Goal: Task Accomplishment & Management: Complete application form

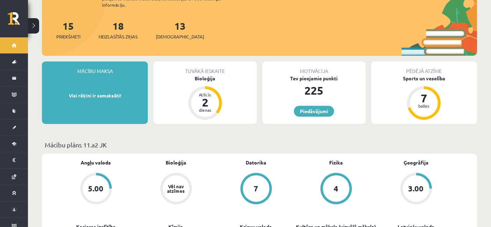
scroll to position [69, 0]
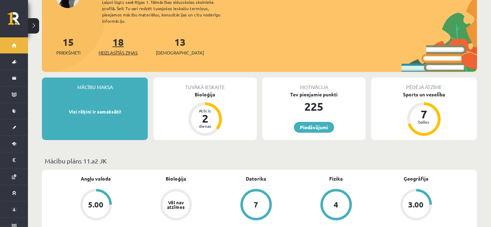
click at [117, 37] on link "18 Neizlasītās ziņas" at bounding box center [117, 46] width 39 height 21
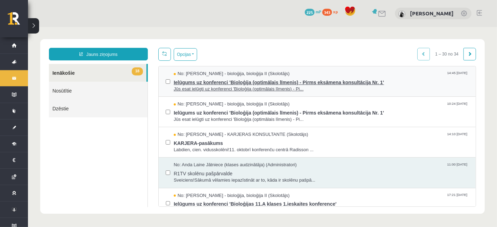
click at [324, 83] on span "Ielūgums uz konferenci 'Bioloģija (optimālais līmenis) - Pirms eksāmena konsult…" at bounding box center [320, 81] width 295 height 9
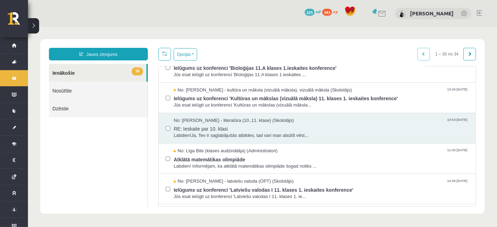
scroll to position [172, 0]
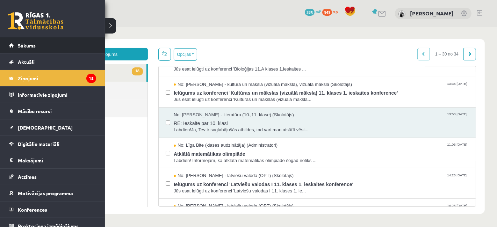
click at [20, 44] on span "Sākums" at bounding box center [27, 45] width 18 height 6
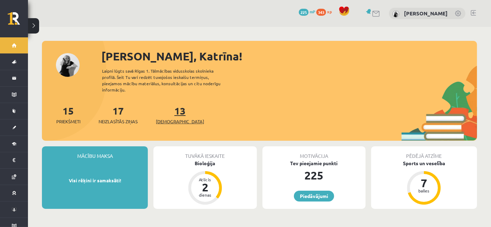
click at [163, 107] on link "13 Ieskaites" at bounding box center [180, 114] width 48 height 21
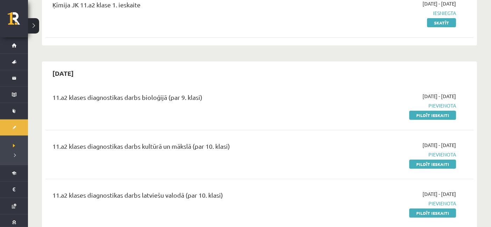
scroll to position [123, 0]
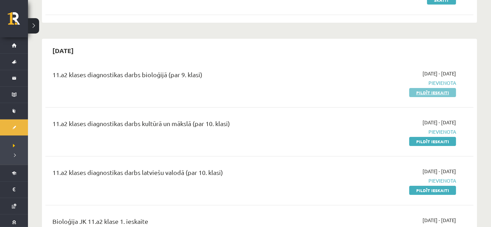
click at [430, 90] on link "Pildīt ieskaiti" at bounding box center [432, 92] width 47 height 9
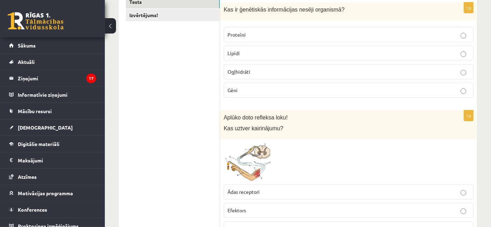
scroll to position [115, 0]
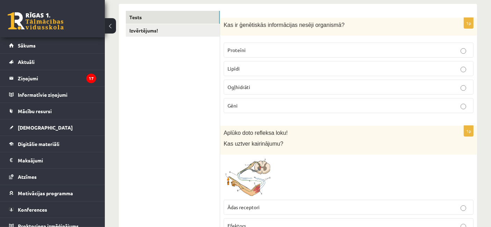
click at [241, 107] on p "Gēni" at bounding box center [348, 105] width 242 height 7
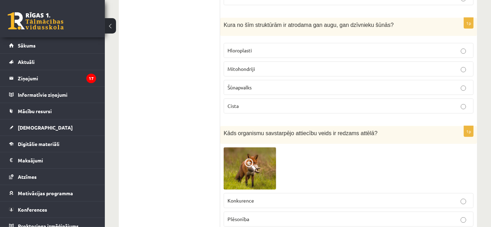
scroll to position [353, 0]
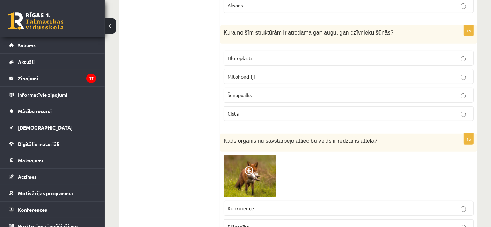
click at [255, 69] on label "Mitohondriji" at bounding box center [348, 76] width 250 height 15
click at [252, 56] on p "Hloroplasti" at bounding box center [348, 57] width 242 height 7
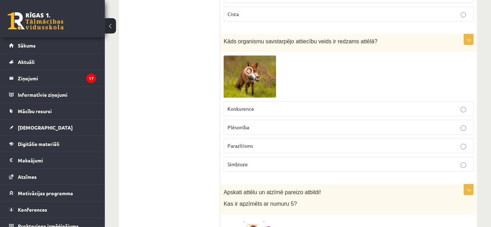
scroll to position [445, 0]
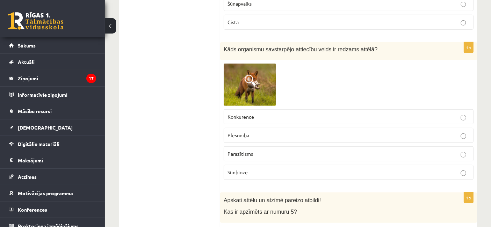
click at [251, 79] on span at bounding box center [249, 80] width 11 height 11
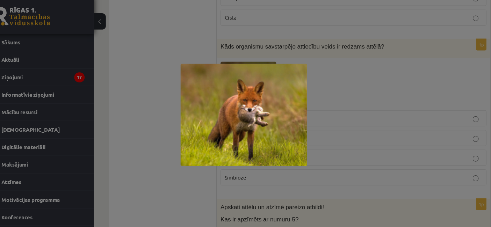
click at [351, 73] on div at bounding box center [245, 113] width 491 height 227
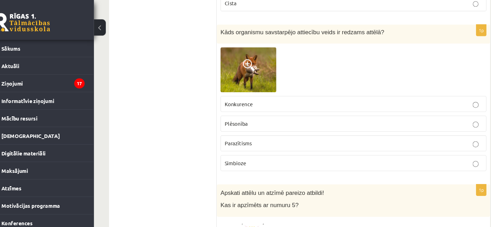
scroll to position [460, 0]
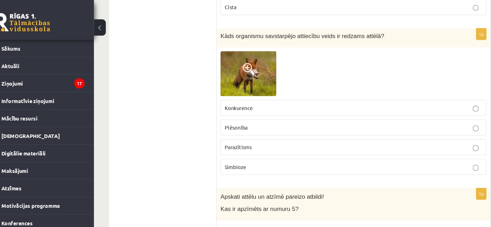
click at [311, 116] on p "Plēsonība" at bounding box center [348, 119] width 242 height 7
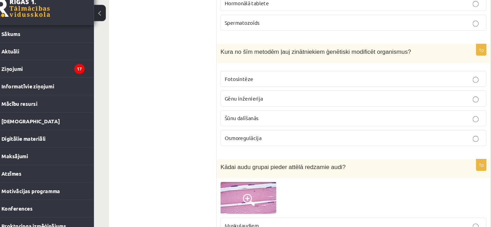
scroll to position [740, 0]
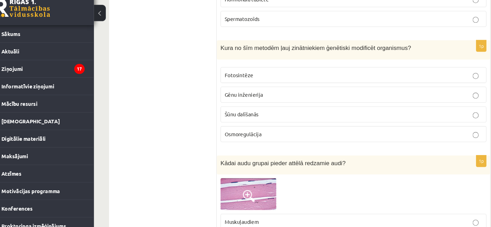
click at [297, 95] on label "Gēnu inženierija" at bounding box center [348, 102] width 250 height 15
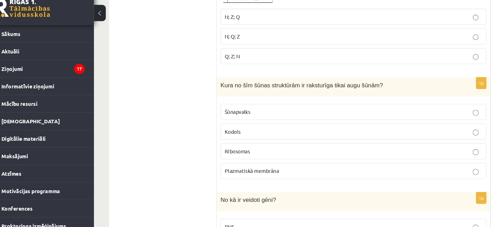
scroll to position [1243, 0]
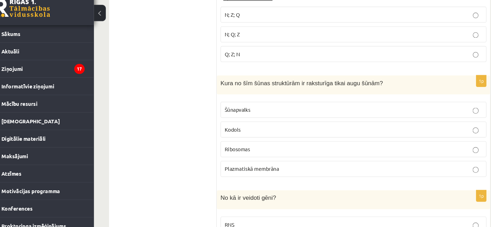
click at [437, 165] on label "Plazmatiskā membrāna" at bounding box center [348, 172] width 250 height 15
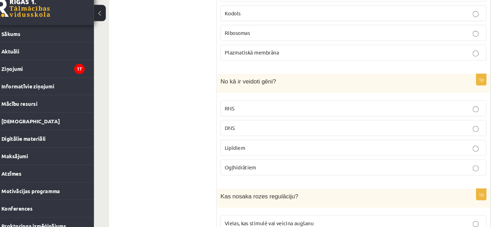
scroll to position [1356, 0]
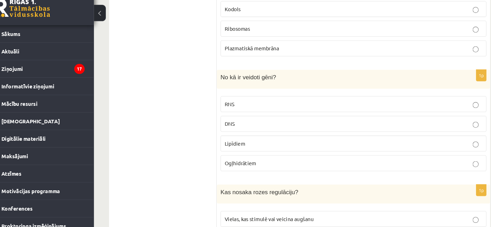
click at [410, 123] on label "DNS" at bounding box center [348, 130] width 250 height 15
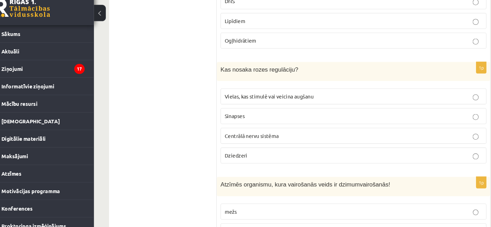
scroll to position [1476, 0]
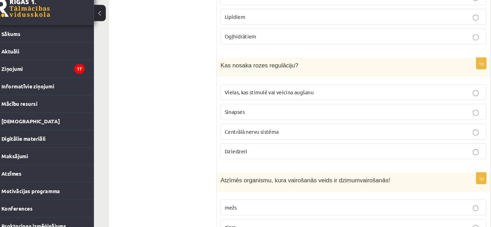
click at [440, 134] on p "Centrālā nervu sistēma" at bounding box center [348, 137] width 242 height 7
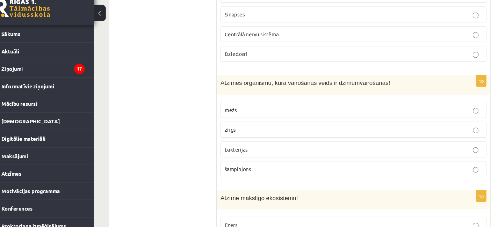
scroll to position [1567, 0]
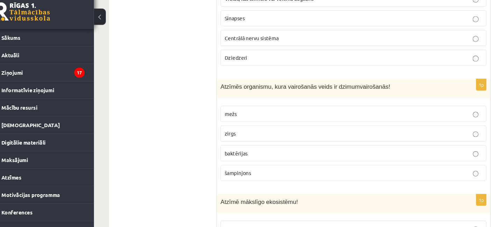
click at [252, 132] on p "zirgs" at bounding box center [348, 135] width 242 height 7
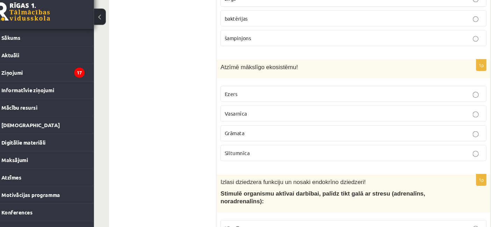
scroll to position [1694, 0]
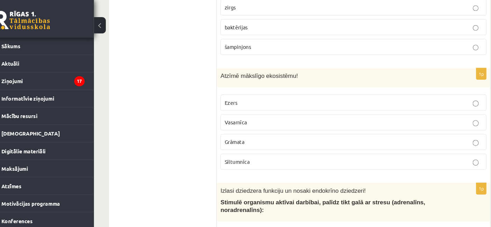
click at [454, 150] on p "Siltumnīca" at bounding box center [348, 153] width 242 height 7
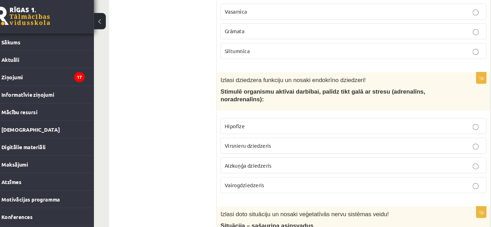
scroll to position [1794, 0]
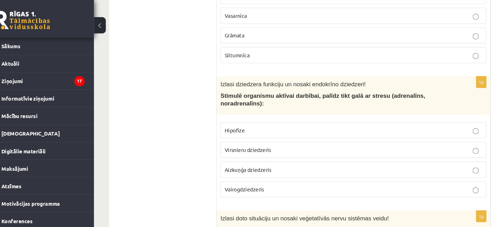
click at [337, 139] on p "Virsnieru dziedzeris" at bounding box center [348, 142] width 242 height 7
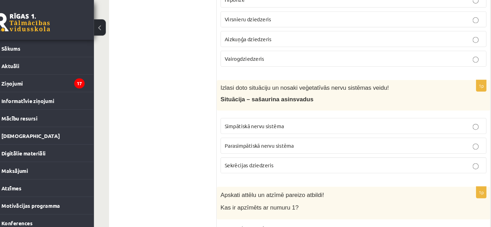
scroll to position [1915, 0]
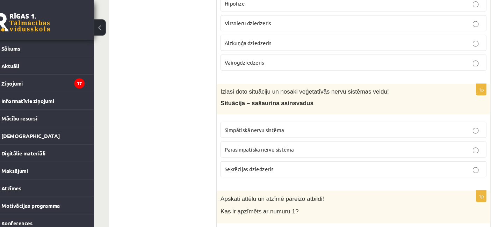
click at [348, 118] on p "Simpātiskā nervu sistēma" at bounding box center [348, 121] width 242 height 7
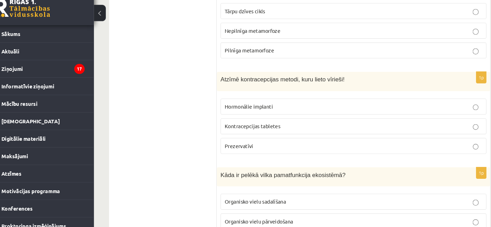
scroll to position [2309, 0]
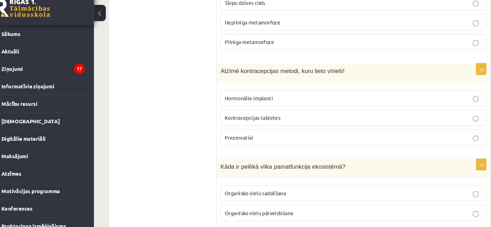
click at [429, 139] on p "Prezervatīvi" at bounding box center [348, 142] width 242 height 7
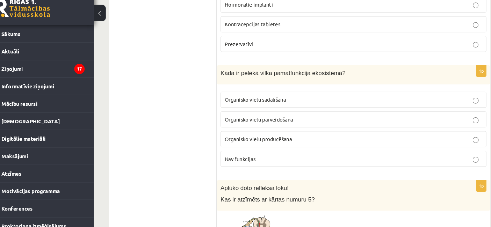
scroll to position [2401, 0]
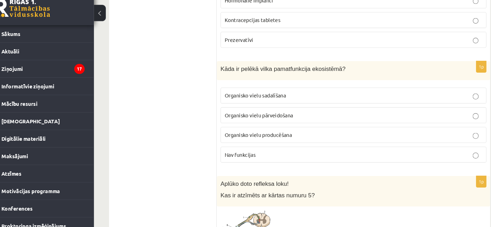
click at [281, 100] on span "Organisko vielu sadalīšana" at bounding box center [256, 103] width 58 height 6
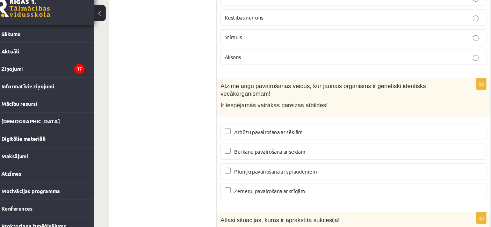
scroll to position [2672, 0]
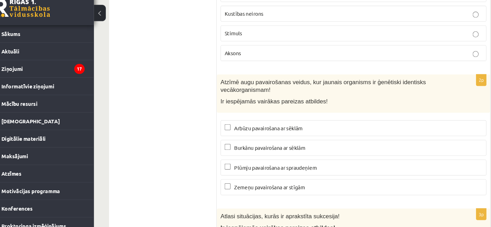
click at [324, 130] on p "Arbūzu pavairošana ar sēklām" at bounding box center [348, 133] width 242 height 7
click at [322, 149] on p "Burkānu pavairošana ar sēklām" at bounding box center [348, 152] width 242 height 7
click at [315, 167] on p "Plūmju pavairošana ar spraudeņiem" at bounding box center [348, 170] width 242 height 7
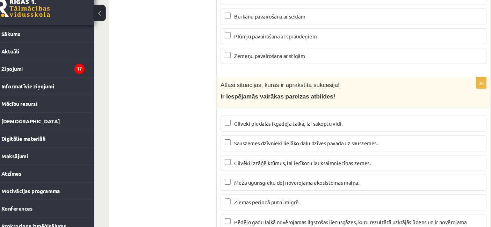
scroll to position [2815, 0]
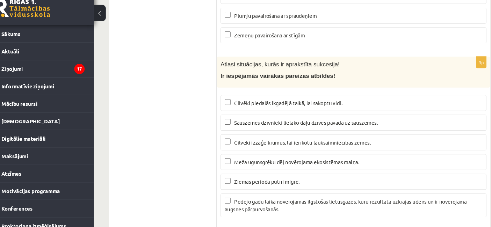
click at [290, 163] on span "Meža ugunsgrēku dēļ novērojama ekosistēmas maiņa." at bounding box center [294, 166] width 117 height 6
click at [427, 71] on p "Atlasi situācijas, kurās ir aprakstīta sukcesija!" at bounding box center [330, 74] width 215 height 7
click at [320, 144] on span "Cilvēki izzāģē krūmus, lai ierīkotu lauksaimniecības zemes." at bounding box center [300, 147] width 128 height 6
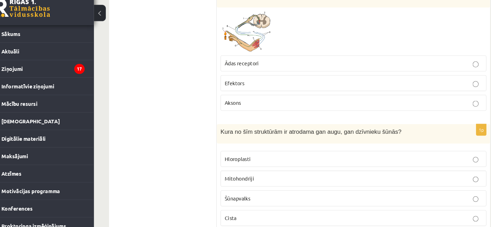
scroll to position [223, 0]
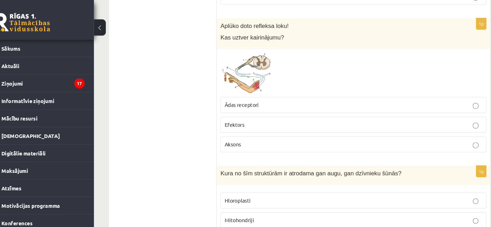
click at [339, 98] on p "Ādas receptori" at bounding box center [348, 98] width 242 height 7
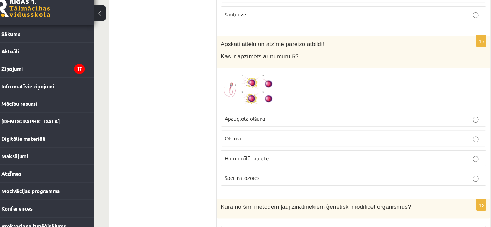
scroll to position [594, 0]
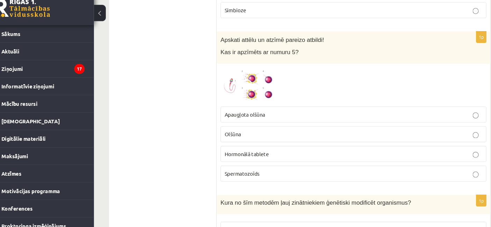
click at [236, 90] on img at bounding box center [249, 93] width 52 height 33
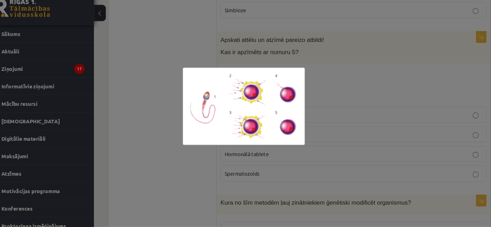
scroll to position [594, 0]
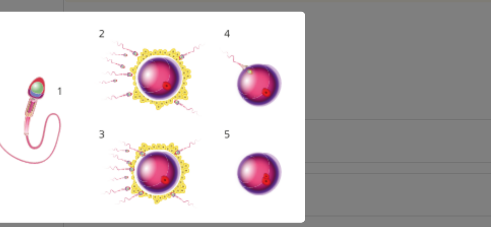
click at [327, 119] on div at bounding box center [245, 113] width 491 height 227
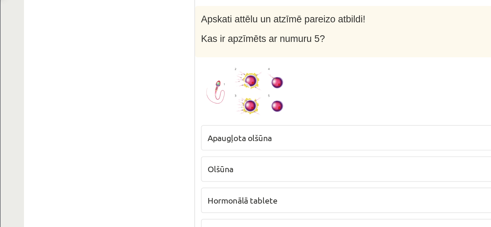
click at [264, 97] on img at bounding box center [249, 94] width 52 height 33
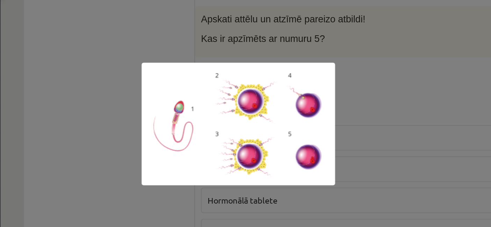
click at [331, 95] on div at bounding box center [245, 113] width 491 height 227
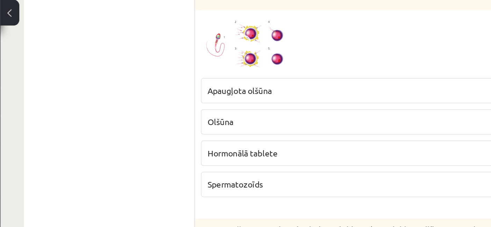
scroll to position [643, 0]
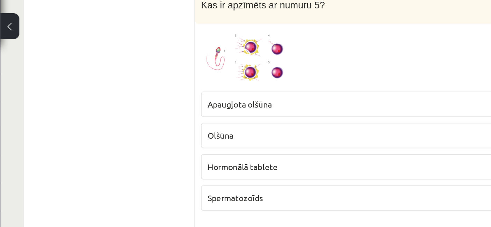
click at [352, 65] on label "Apaugļota olšūna" at bounding box center [348, 72] width 250 height 15
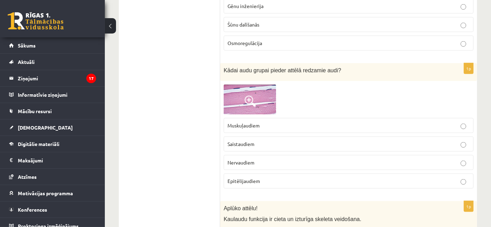
scroll to position [840, 0]
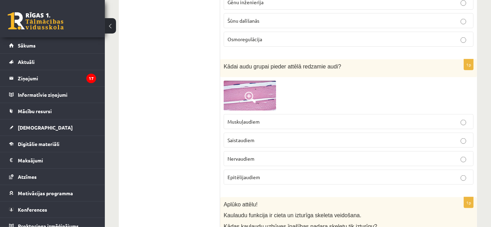
click at [251, 96] on span at bounding box center [249, 97] width 11 height 11
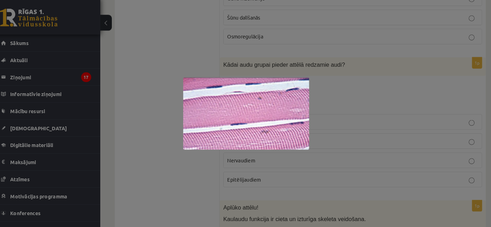
scroll to position [839, 0]
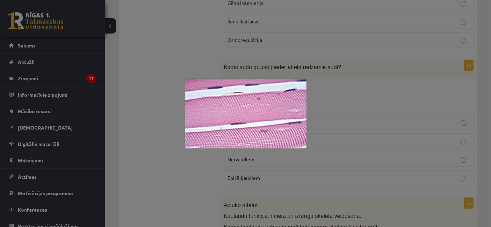
click at [330, 90] on div at bounding box center [245, 113] width 491 height 227
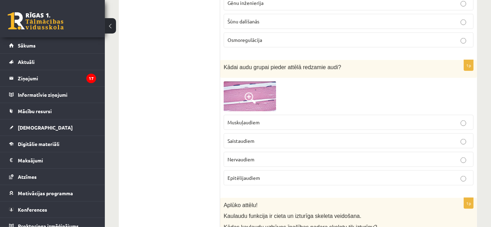
click at [253, 119] on span "Muskuļaudiem" at bounding box center [243, 122] width 32 height 6
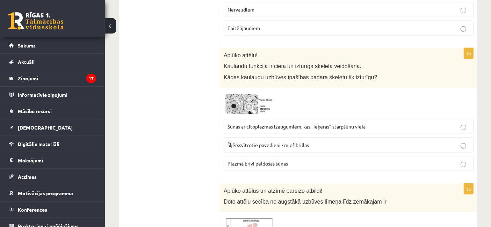
scroll to position [996, 0]
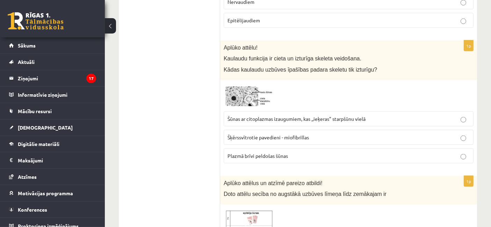
click at [336, 116] on span "Šūnas ar citoplazmas izaugumiem, kas ,,ieķeras" starpšūnu vielā" at bounding box center [296, 119] width 138 height 6
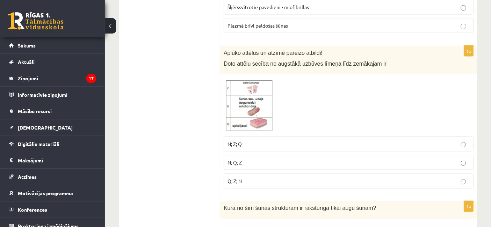
scroll to position [1131, 0]
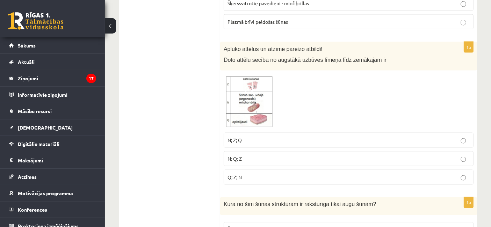
click at [260, 96] on img at bounding box center [249, 101] width 52 height 55
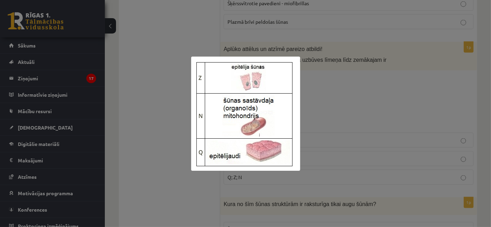
click at [322, 98] on div at bounding box center [245, 113] width 491 height 227
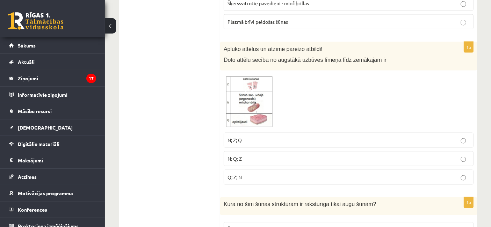
click at [259, 91] on img at bounding box center [249, 101] width 52 height 55
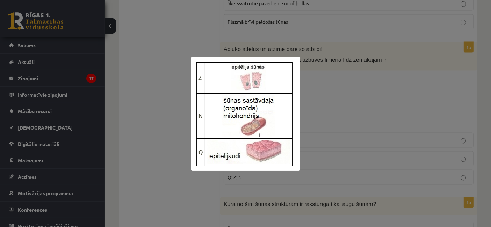
click at [317, 80] on div at bounding box center [245, 113] width 491 height 227
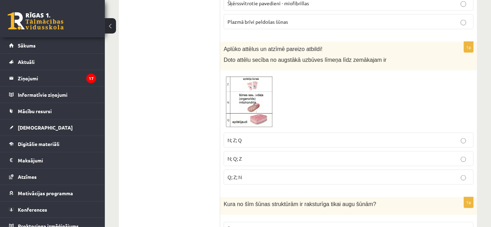
click at [319, 155] on p "N; Q; Z" at bounding box center [348, 158] width 242 height 7
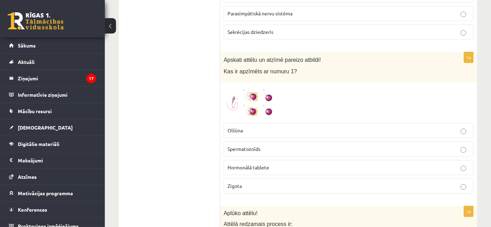
scroll to position [2046, 0]
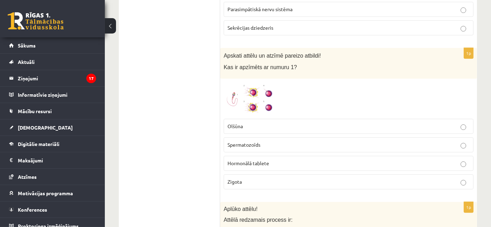
click at [253, 93] on span at bounding box center [249, 98] width 11 height 11
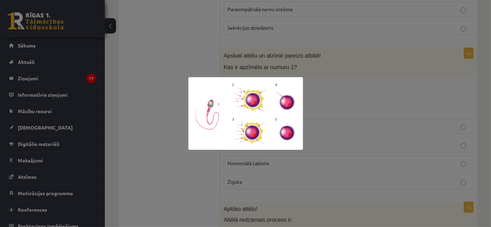
click at [390, 53] on div at bounding box center [245, 113] width 491 height 227
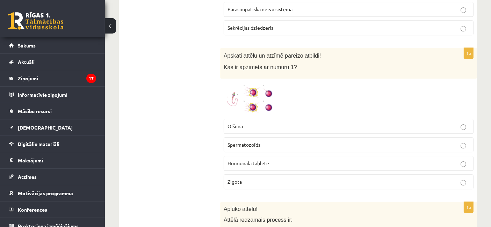
click at [297, 141] on p "Spermatozoīds" at bounding box center [348, 144] width 242 height 7
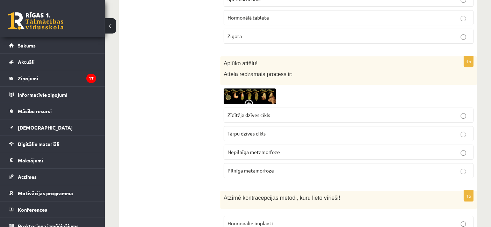
scroll to position [2187, 0]
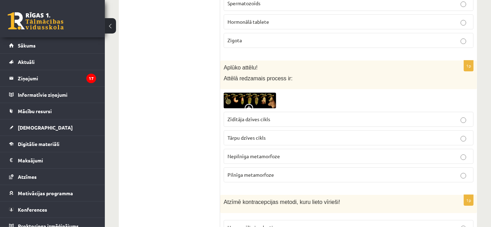
click at [246, 68] on div "Aplūko attēlu! Attēlā redzamais process ir:" at bounding box center [348, 74] width 257 height 29
click at [254, 93] on img at bounding box center [249, 101] width 52 height 16
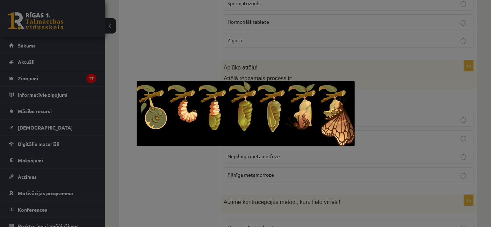
click at [389, 91] on div at bounding box center [245, 113] width 491 height 227
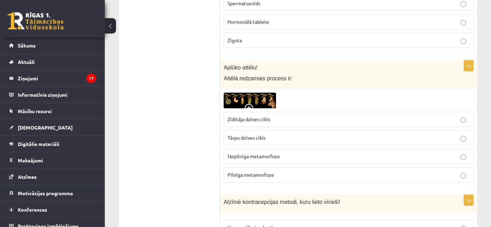
click at [286, 149] on label "Nepilnīga metamorfoze" at bounding box center [348, 156] width 250 height 15
click at [281, 171] on p "Pilnīga metamorfoze" at bounding box center [348, 174] width 242 height 7
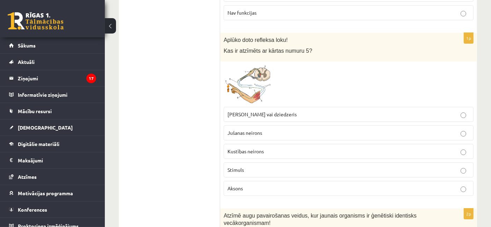
scroll to position [2532, 0]
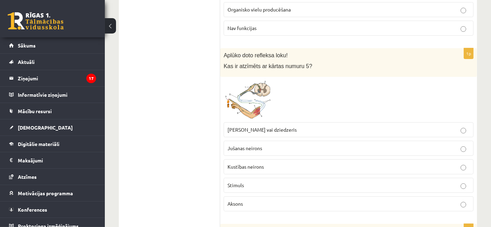
click at [258, 80] on img at bounding box center [249, 99] width 52 height 38
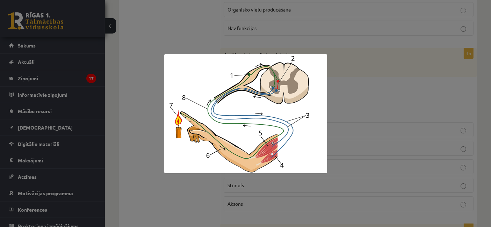
click at [332, 149] on div at bounding box center [245, 113] width 491 height 227
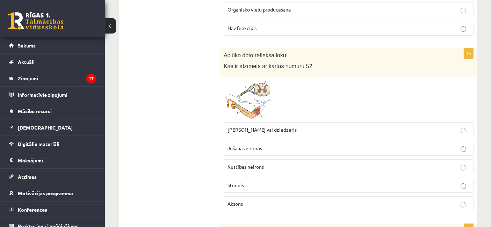
click at [269, 126] on span "Muskulis vai dziedzeris" at bounding box center [261, 129] width 69 height 6
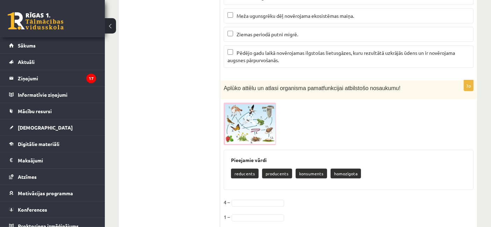
scroll to position [2977, 0]
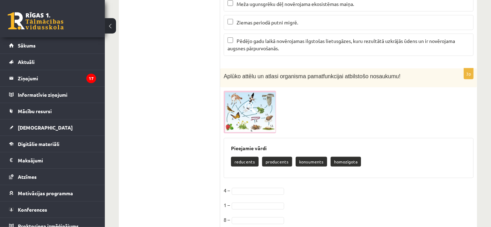
click at [256, 104] on img at bounding box center [249, 112] width 52 height 42
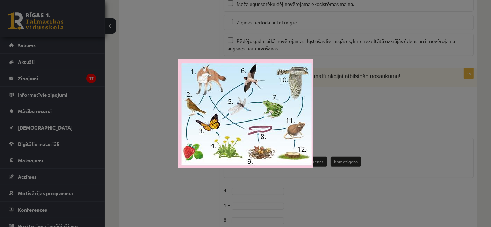
click at [337, 157] on div at bounding box center [245, 113] width 491 height 227
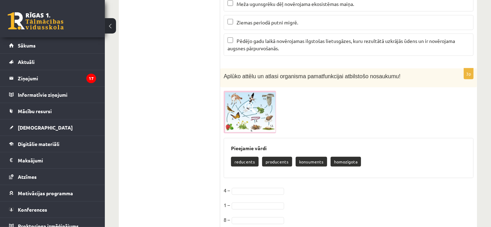
click at [278, 157] on p "producents" at bounding box center [277, 162] width 30 height 10
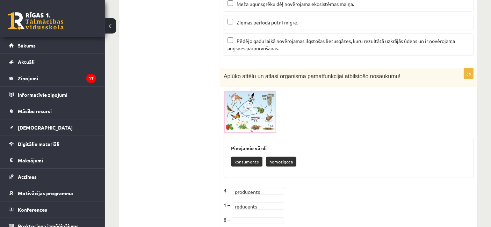
click at [240, 91] on img at bounding box center [249, 112] width 52 height 42
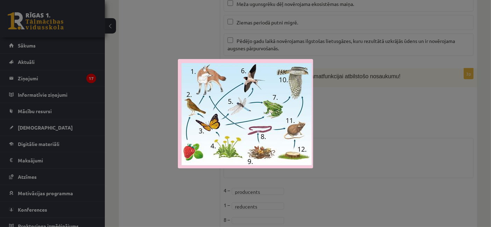
click at [360, 188] on div at bounding box center [245, 113] width 491 height 227
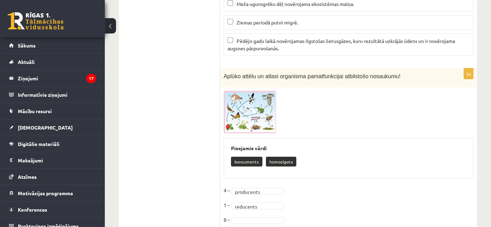
click at [248, 157] on p "konsuments" at bounding box center [246, 162] width 31 height 10
click at [260, 189] on fieldset "**********" at bounding box center [348, 207] width 250 height 44
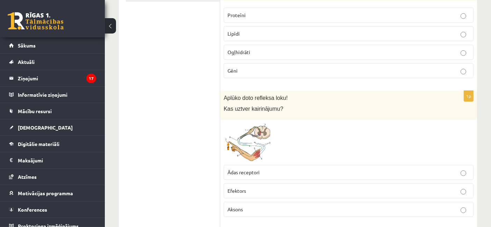
scroll to position [0, 0]
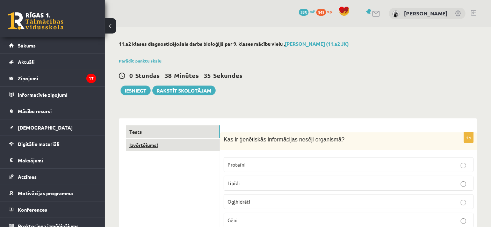
click at [193, 140] on link "Izvērtējums!" at bounding box center [173, 145] width 94 height 13
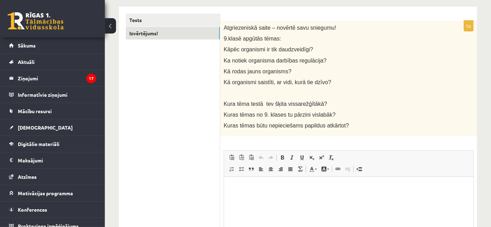
scroll to position [113, 0]
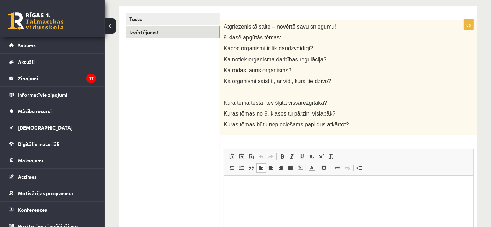
click at [296, 191] on html at bounding box center [347, 186] width 249 height 21
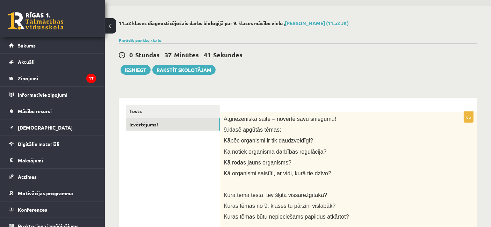
scroll to position [13, 0]
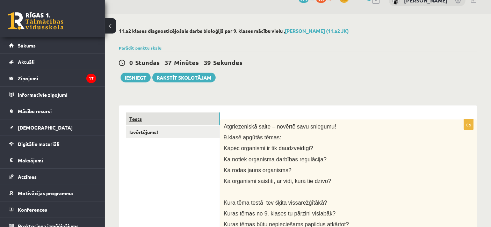
click at [132, 117] on link "Tests" at bounding box center [173, 118] width 94 height 13
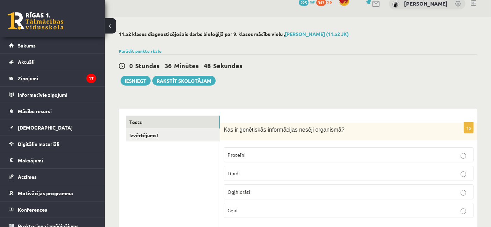
scroll to position [0, 0]
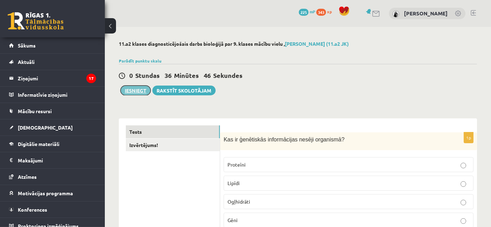
click at [137, 90] on button "Iesniegt" at bounding box center [135, 91] width 30 height 10
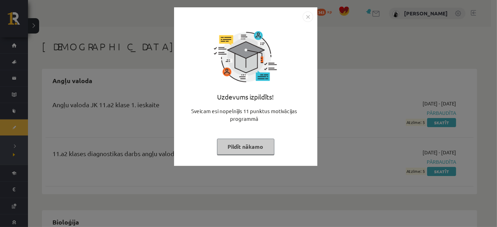
click at [256, 145] on button "Pildīt nākamo" at bounding box center [245, 147] width 57 height 16
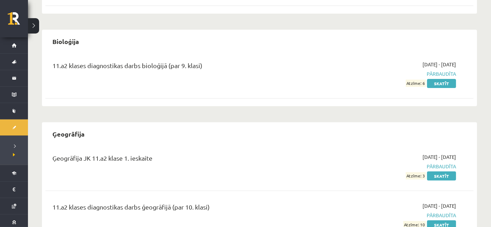
scroll to position [179, 0]
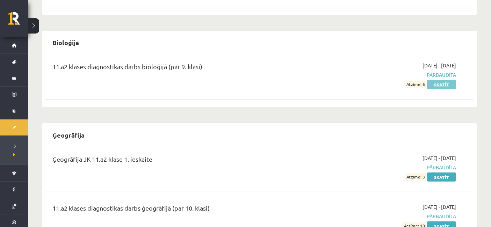
click at [447, 85] on link "Skatīt" at bounding box center [441, 84] width 29 height 9
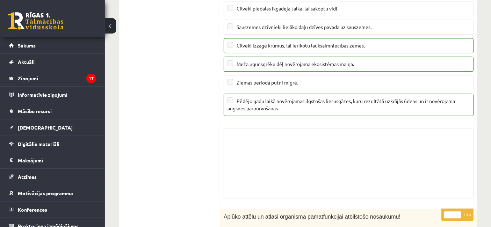
scroll to position [4890, 0]
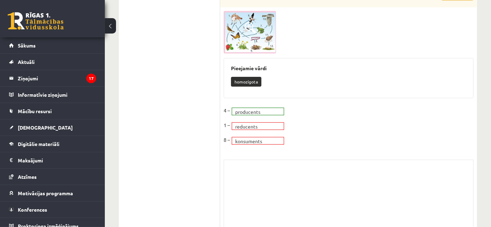
click at [255, 106] on fieldset "**********" at bounding box center [348, 127] width 250 height 44
click at [47, 36] on div "0 Dāvanas 236 mP 343 xp" at bounding box center [52, 18] width 105 height 37
click at [47, 44] on link "Sākums" at bounding box center [52, 45] width 87 height 16
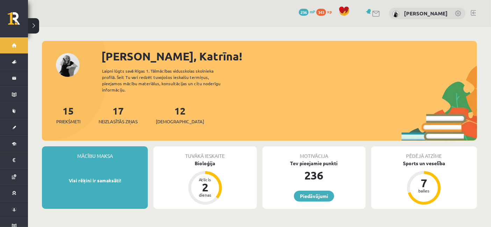
click at [171, 111] on div "12 Ieskaites" at bounding box center [180, 114] width 48 height 22
click at [169, 107] on link "12 Ieskaites" at bounding box center [180, 114] width 48 height 21
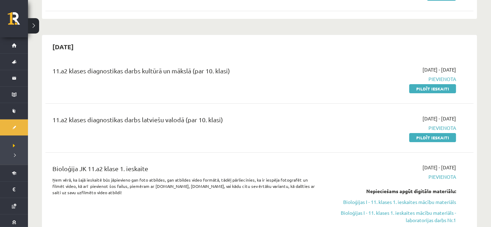
scroll to position [132, 0]
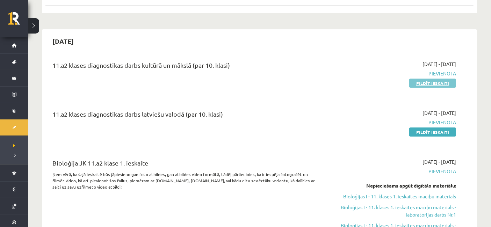
click at [421, 84] on link "Pildīt ieskaiti" at bounding box center [432, 83] width 47 height 9
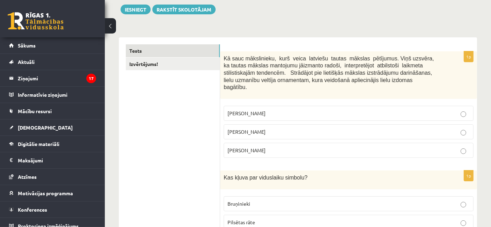
scroll to position [78, 0]
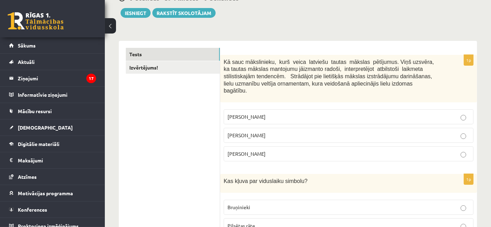
click at [459, 132] on p "[PERSON_NAME]" at bounding box center [348, 135] width 242 height 7
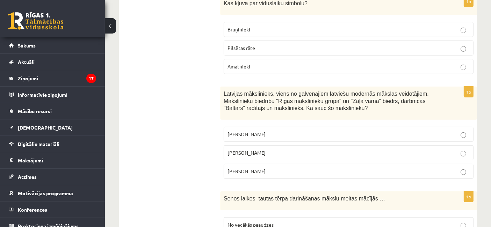
scroll to position [266, 0]
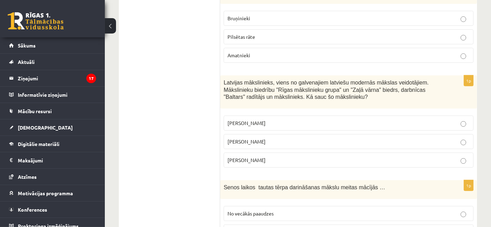
click at [381, 138] on p "[PERSON_NAME]" at bounding box center [348, 141] width 242 height 7
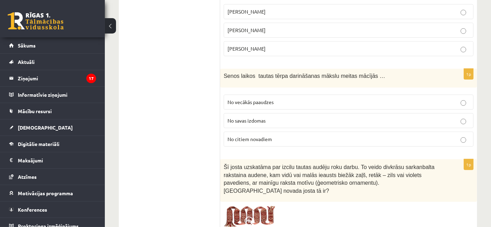
scroll to position [382, 0]
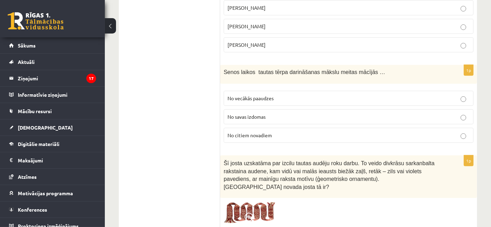
click at [304, 132] on p "No citiem novadiem" at bounding box center [348, 135] width 242 height 7
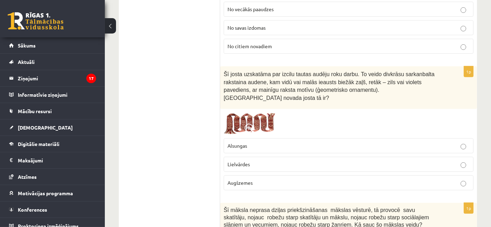
scroll to position [475, 0]
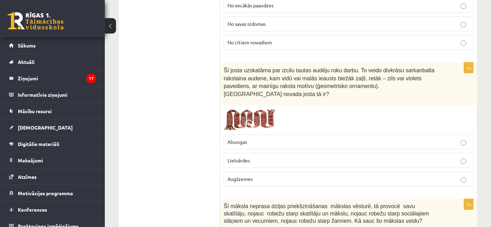
click at [283, 171] on label "Augšzemes" at bounding box center [348, 178] width 250 height 15
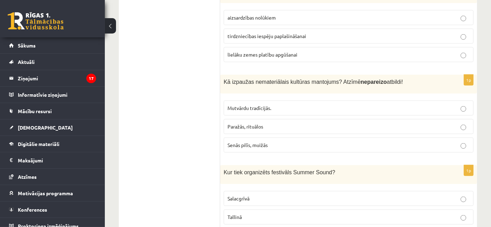
scroll to position [809, 0]
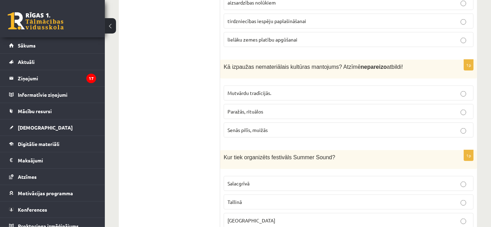
click at [286, 126] on p "Senās pilīs, muižās" at bounding box center [348, 129] width 242 height 7
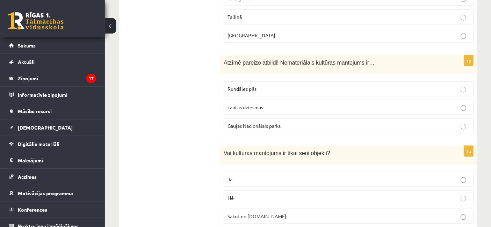
scroll to position [1017, 0]
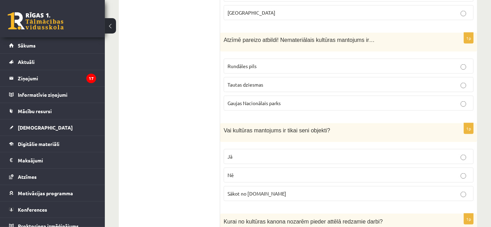
click at [458, 81] on p "Tautas dziesmas" at bounding box center [348, 84] width 242 height 7
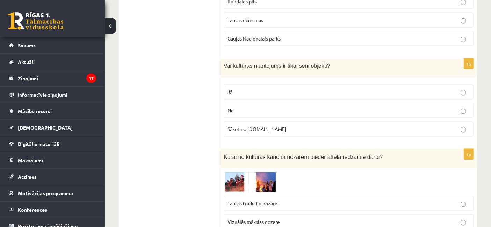
scroll to position [1100, 0]
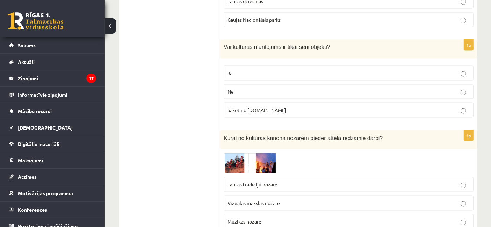
click at [333, 88] on p "Nē" at bounding box center [348, 91] width 242 height 7
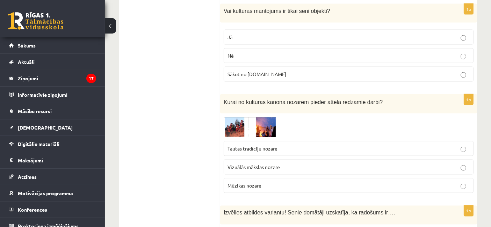
scroll to position [1162, 0]
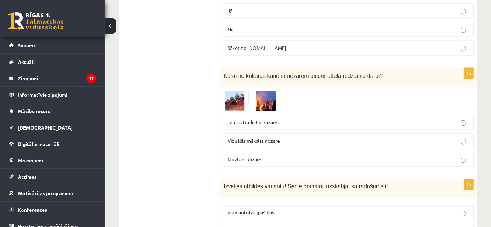
click at [228, 91] on img at bounding box center [249, 101] width 52 height 21
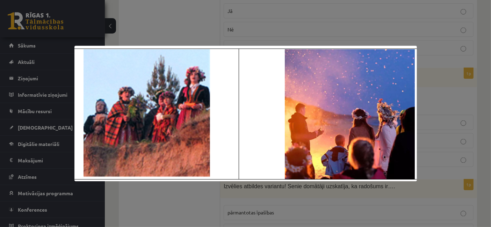
click at [425, 93] on div at bounding box center [245, 113] width 491 height 227
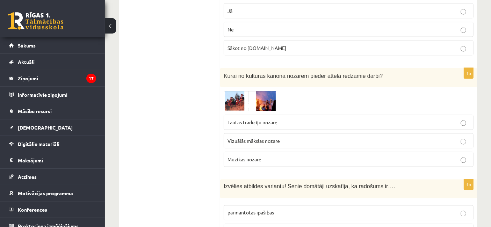
click at [316, 119] on p "Tautas tradīciju nozare" at bounding box center [348, 122] width 242 height 7
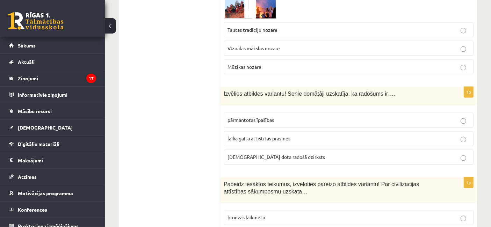
scroll to position [1281, 0]
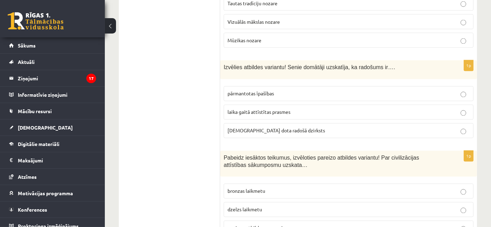
click at [459, 109] on p "laika gaitā attīstītas prasmes" at bounding box center [348, 112] width 242 height 7
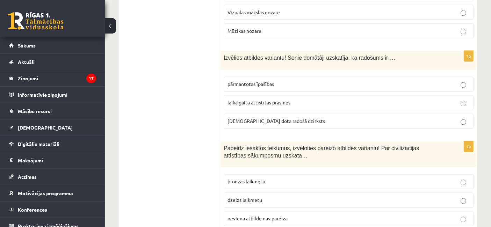
scroll to position [1333, 0]
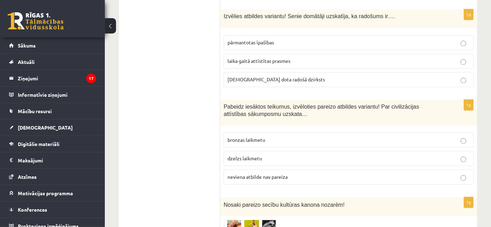
click at [419, 136] on p "bronzas laikmetu" at bounding box center [348, 139] width 242 height 7
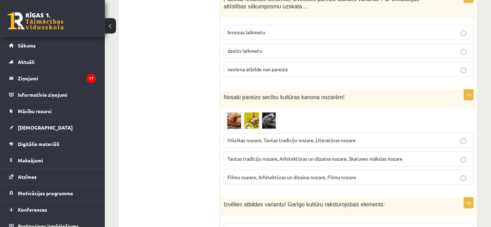
scroll to position [1444, 0]
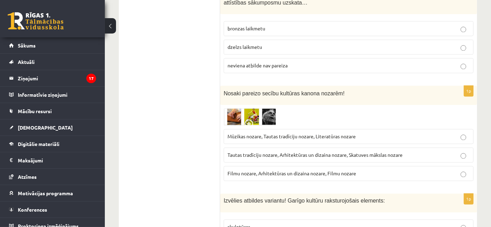
click at [230, 108] on img at bounding box center [249, 116] width 52 height 17
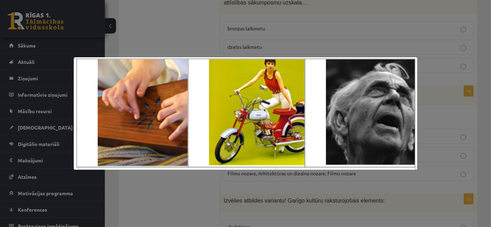
click at [341, 32] on div at bounding box center [245, 113] width 491 height 227
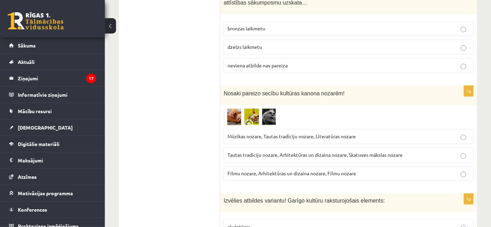
click at [264, 108] on img at bounding box center [249, 116] width 52 height 17
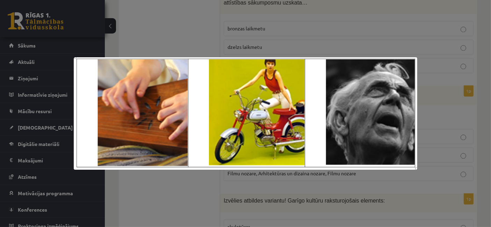
click at [323, 48] on div at bounding box center [245, 113] width 491 height 227
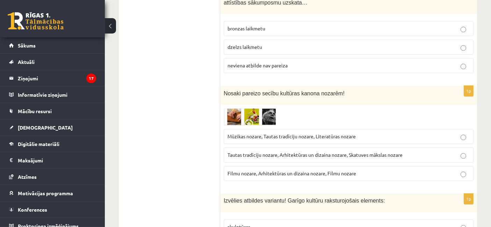
click at [338, 170] on span "Filmu nozare, Arhitektūras un dizaina nozare, Filmu nozare" at bounding box center [291, 173] width 128 height 6
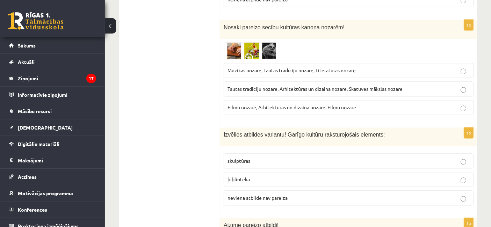
scroll to position [1518, 0]
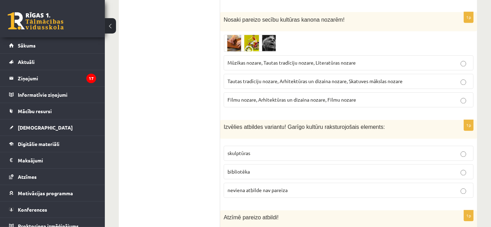
click at [262, 187] on span "neviena atbilde nav pareiza" at bounding box center [257, 190] width 60 height 6
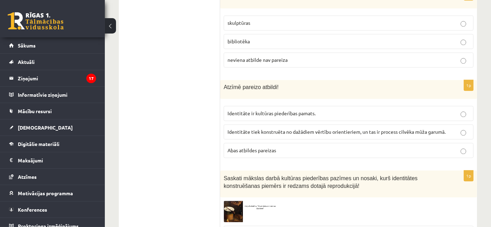
scroll to position [1645, 0]
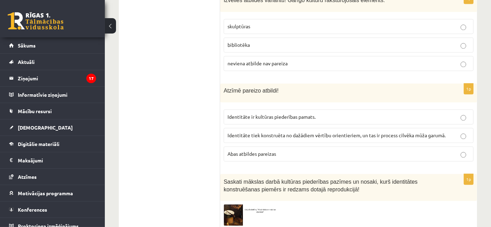
click at [423, 150] on p "Abas atbildes pareizas" at bounding box center [348, 153] width 242 height 7
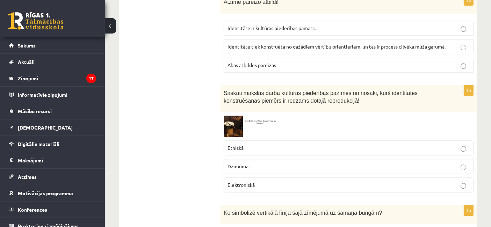
scroll to position [1749, 0]
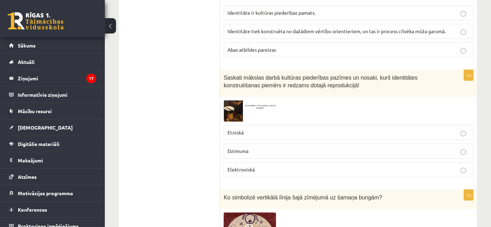
click at [232, 100] on img at bounding box center [249, 110] width 52 height 21
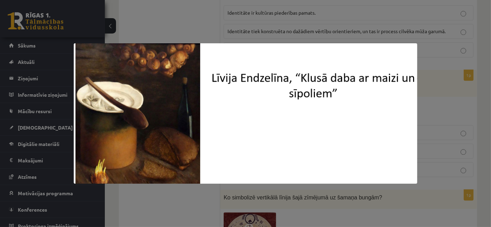
click at [436, 88] on div at bounding box center [245, 113] width 491 height 227
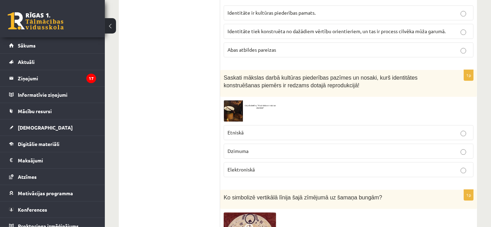
click at [222, 83] on div "1p Saskati mākslas darbā kultūras piederības pazīmes un nosaki, kurš identitāte…" at bounding box center [348, 126] width 257 height 113
click at [228, 100] on img at bounding box center [249, 110] width 52 height 21
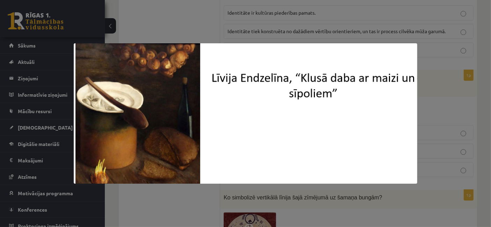
click at [421, 65] on div at bounding box center [245, 113] width 491 height 227
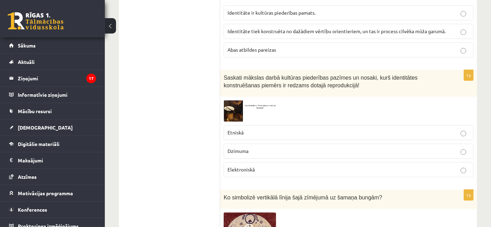
click at [426, 125] on label "Etniskā" at bounding box center [348, 132] width 250 height 15
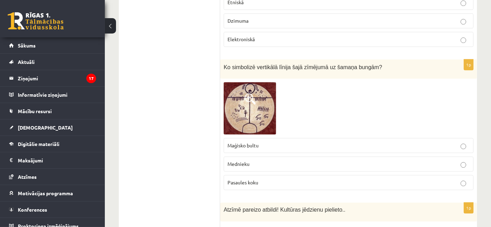
scroll to position [1867, 0]
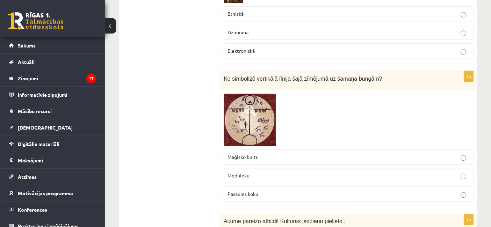
click at [238, 94] on img at bounding box center [249, 120] width 52 height 52
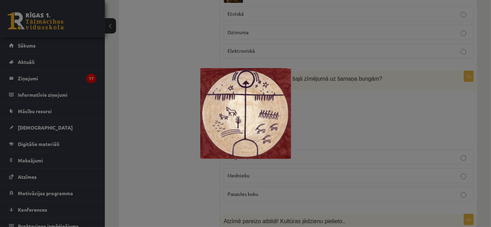
click at [373, 112] on div at bounding box center [245, 113] width 491 height 227
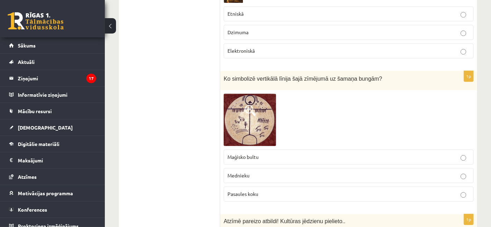
click at [289, 153] on p "Maģisko bultu" at bounding box center [348, 156] width 242 height 7
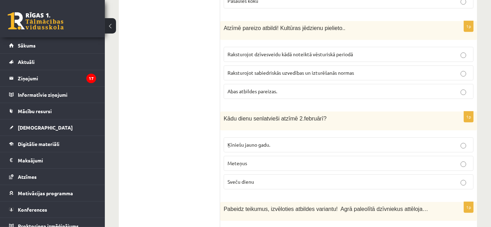
scroll to position [2075, 0]
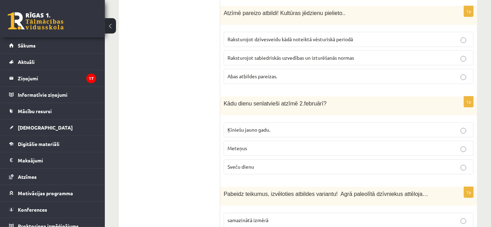
click at [453, 126] on p "Ķīniešu jauno gadu." at bounding box center [348, 129] width 242 height 7
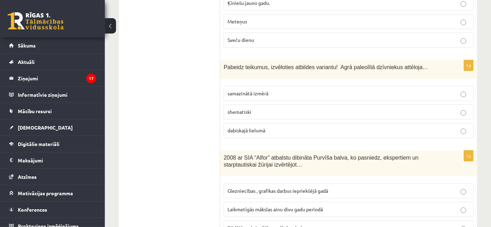
scroll to position [2187, 0]
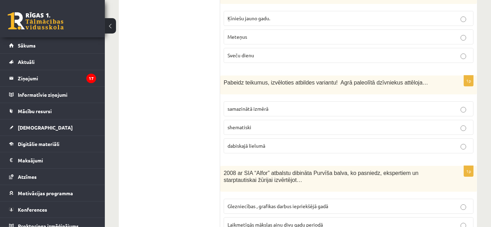
click at [360, 142] on p "dabiskajā lielumā" at bounding box center [348, 145] width 242 height 7
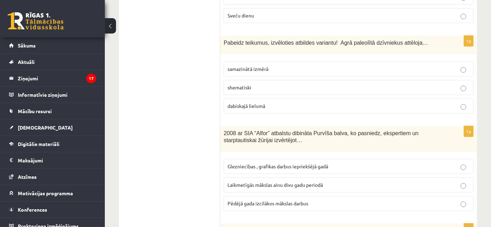
click at [313, 163] on span "Glezniecības , grafikas darbus iepriekšējā gadā" at bounding box center [277, 166] width 101 height 6
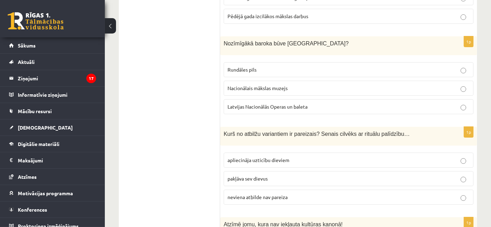
scroll to position [2410, 0]
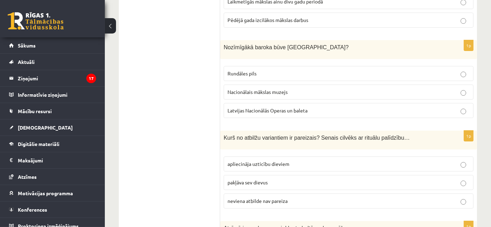
click at [426, 66] on label "Rundāles pils" at bounding box center [348, 73] width 250 height 15
click at [459, 197] on p "neviena atbilde nav pareiza" at bounding box center [348, 200] width 242 height 7
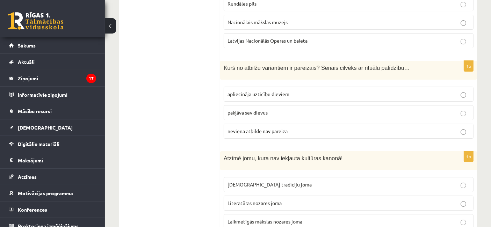
scroll to position [2488, 0]
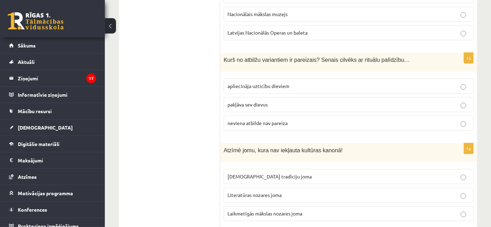
click at [347, 101] on p "pakļāva sev dievus" at bounding box center [348, 104] width 242 height 7
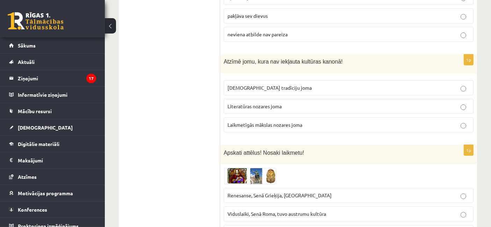
scroll to position [2580, 0]
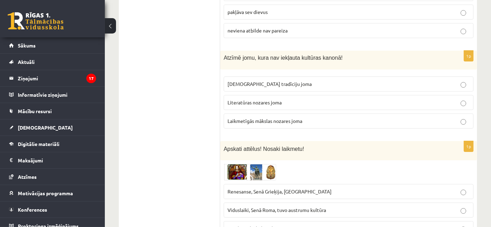
click at [403, 95] on label "Literatūras nozares joma" at bounding box center [348, 102] width 250 height 15
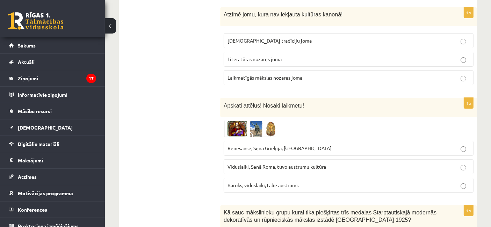
scroll to position [2627, 0]
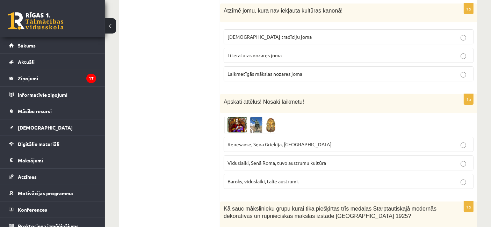
click at [236, 117] on img at bounding box center [249, 125] width 52 height 17
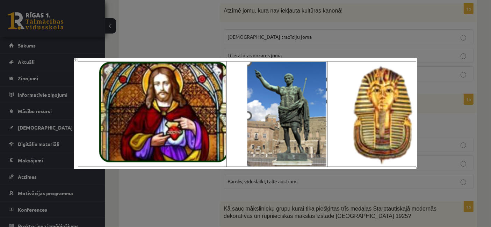
click at [258, 47] on div at bounding box center [245, 113] width 491 height 227
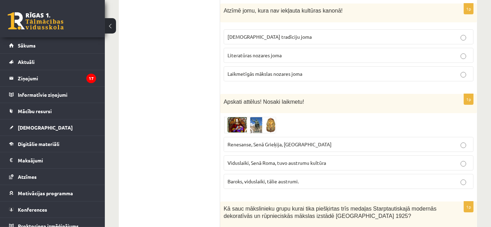
click at [256, 137] on label "Renesanse, Senā Grieķija, Ēģipte" at bounding box center [348, 144] width 250 height 15
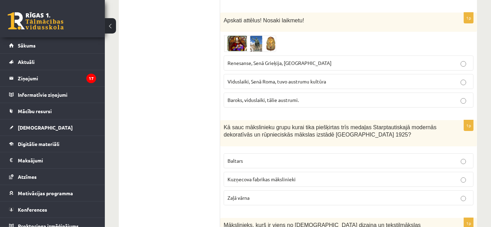
scroll to position [2712, 0]
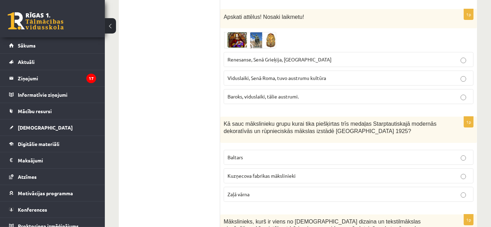
click at [398, 172] on p "Kuzņecova fabrikas mākslinieki" at bounding box center [348, 175] width 242 height 7
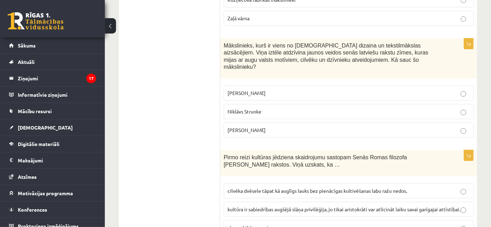
click at [451, 108] on p "Niklāvs Strunke" at bounding box center [348, 111] width 242 height 7
click at [373, 224] on p "abas atbildes pareizas" at bounding box center [348, 227] width 242 height 7
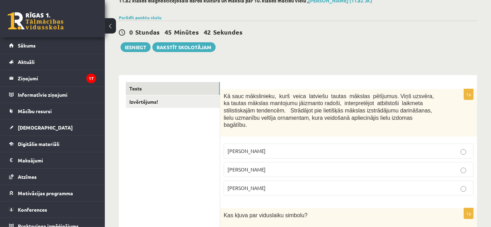
scroll to position [0, 0]
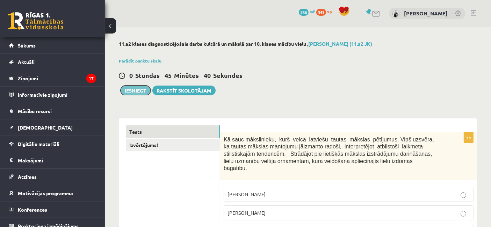
click at [134, 89] on button "Iesniegt" at bounding box center [135, 91] width 30 height 10
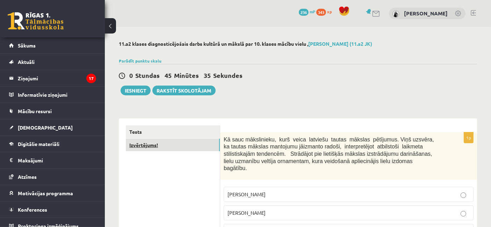
click at [207, 145] on link "Izvērtējums!" at bounding box center [173, 145] width 94 height 13
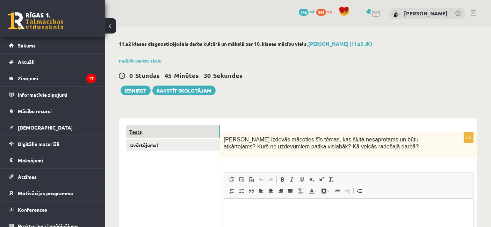
click at [183, 130] on link "Tests" at bounding box center [173, 131] width 94 height 13
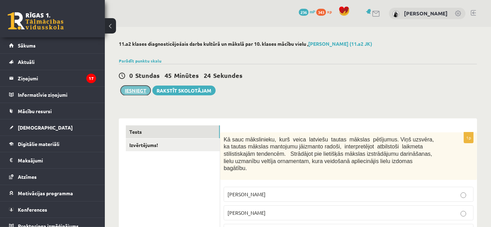
click at [145, 87] on button "Iesniegt" at bounding box center [135, 91] width 30 height 10
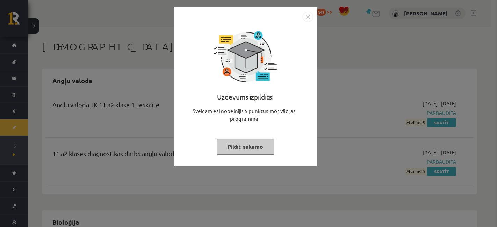
click at [248, 150] on button "Pildīt nākamo" at bounding box center [245, 147] width 57 height 16
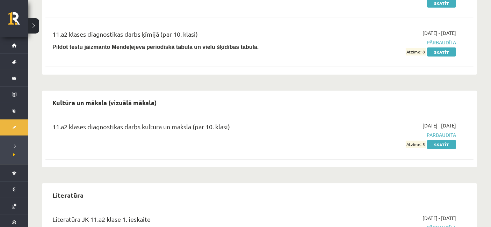
scroll to position [498, 0]
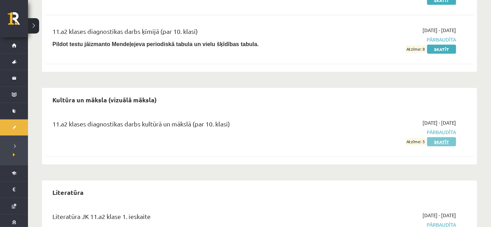
click at [447, 144] on link "Skatīt" at bounding box center [441, 141] width 29 height 9
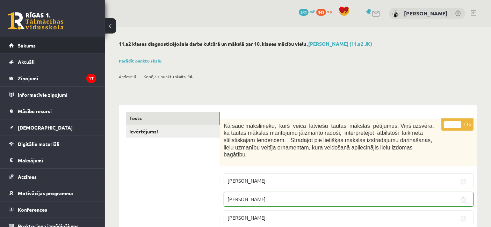
click at [71, 45] on link "Sākums" at bounding box center [52, 45] width 87 height 16
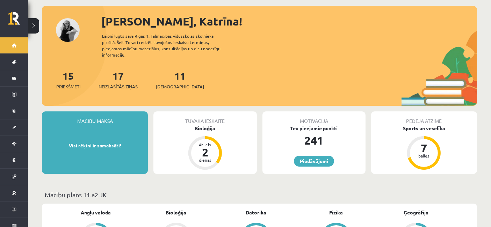
scroll to position [20, 0]
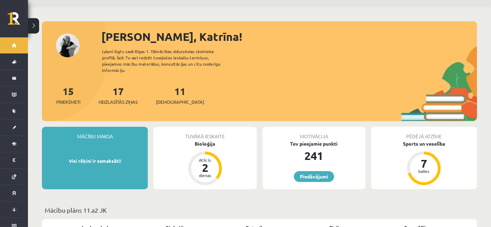
click at [177, 89] on div "11 Ieskaites" at bounding box center [180, 95] width 48 height 22
click at [173, 87] on link "11 Ieskaites" at bounding box center [180, 95] width 48 height 21
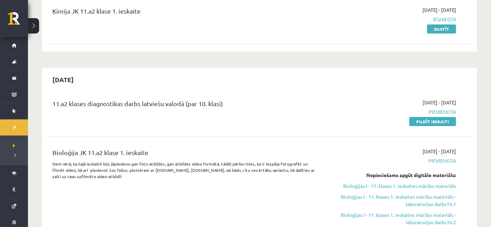
scroll to position [83, 0]
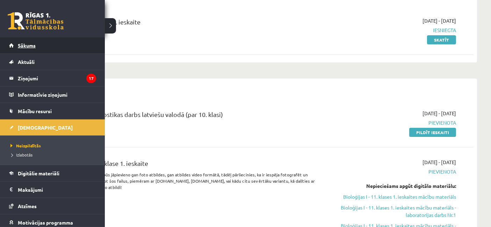
click at [20, 39] on link "Sākums" at bounding box center [52, 45] width 87 height 16
